Goal: Task Accomplishment & Management: Use online tool/utility

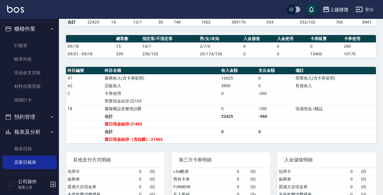
scroll to position [73, 0]
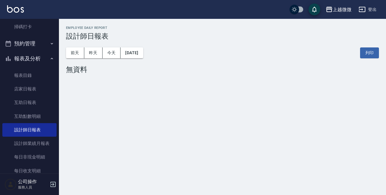
click at [263, 195] on html "上越微微 登出 櫃檯作業 打帳單 帳單列表 現金收支登錄 材料自購登錄 掃碼打卡 預約管理 預約管理 單日預約紀錄 單週預約紀錄 報表及分析 報表目錄 店家日…" at bounding box center [193, 97] width 386 height 195
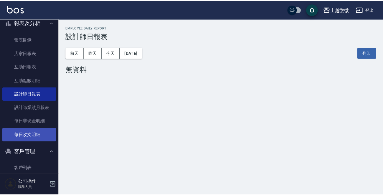
scroll to position [162, 0]
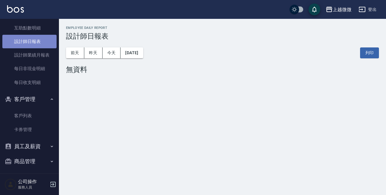
click at [35, 39] on link "設計師日報表" at bounding box center [29, 42] width 54 height 14
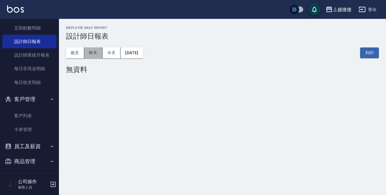
click at [93, 54] on button "昨天" at bounding box center [93, 52] width 18 height 11
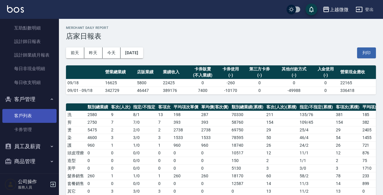
click at [19, 119] on link "客戶列表" at bounding box center [29, 116] width 54 height 14
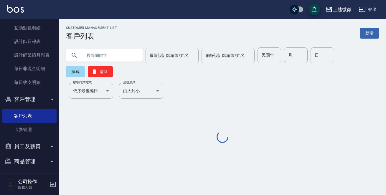
click at [108, 56] on input "text" at bounding box center [110, 55] width 55 height 16
type input "ㄑ"
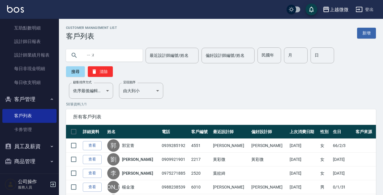
type input "由"
click at [118, 58] on input "text" at bounding box center [110, 55] width 55 height 16
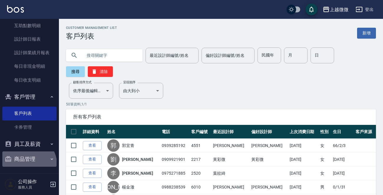
click at [27, 165] on button "商品管理" at bounding box center [29, 159] width 54 height 15
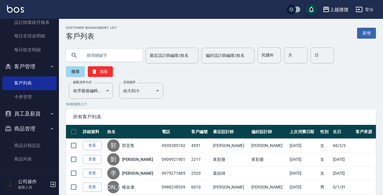
scroll to position [196, 0]
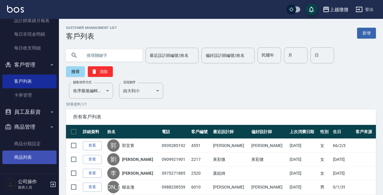
click at [33, 158] on link "商品列表" at bounding box center [29, 158] width 54 height 14
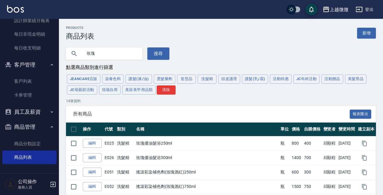
click at [0, 55] on div "上越微微 登出 櫃檯作業 打帳單 帳單列表 現金收支登錄 材料自購登錄 掃碼打卡 預約管理 預約管理 單日預約紀錄 單週預約紀錄 報表及分析 報表目錄 店家日…" at bounding box center [191, 183] width 383 height 367
type input "JC"
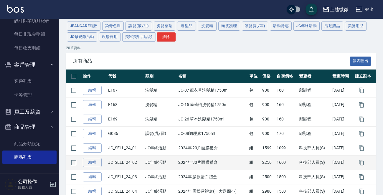
scroll to position [88, 0]
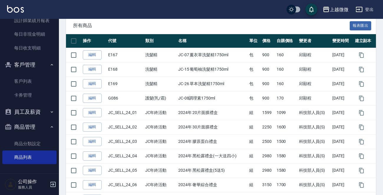
click at [15, 9] on img at bounding box center [15, 8] width 17 height 7
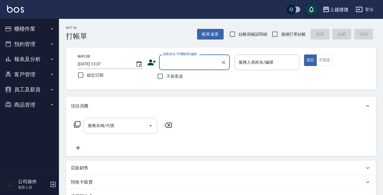
click at [97, 122] on input "服務名稱/代號" at bounding box center [116, 126] width 60 height 10
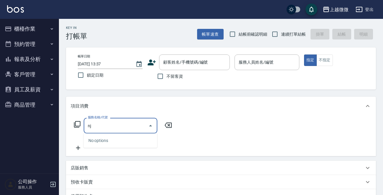
type input "n"
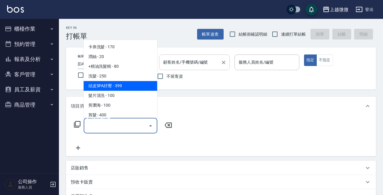
click at [195, 63] on div "顧客姓名/手機號碼/編號 顧客姓名/手機號碼/編號" at bounding box center [194, 63] width 71 height 16
